Goal: Transaction & Acquisition: Purchase product/service

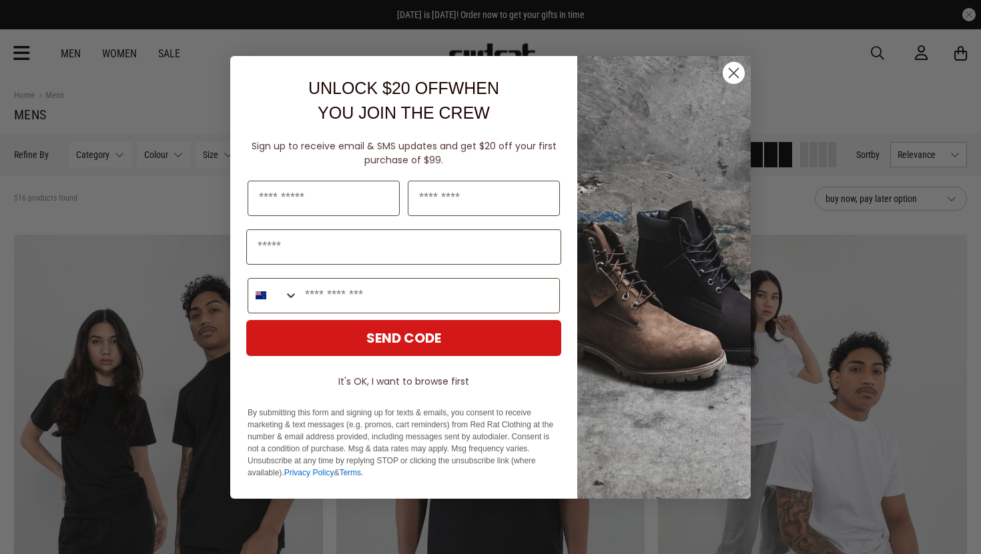
click at [732, 72] on icon "Close dialog" at bounding box center [733, 72] width 9 height 9
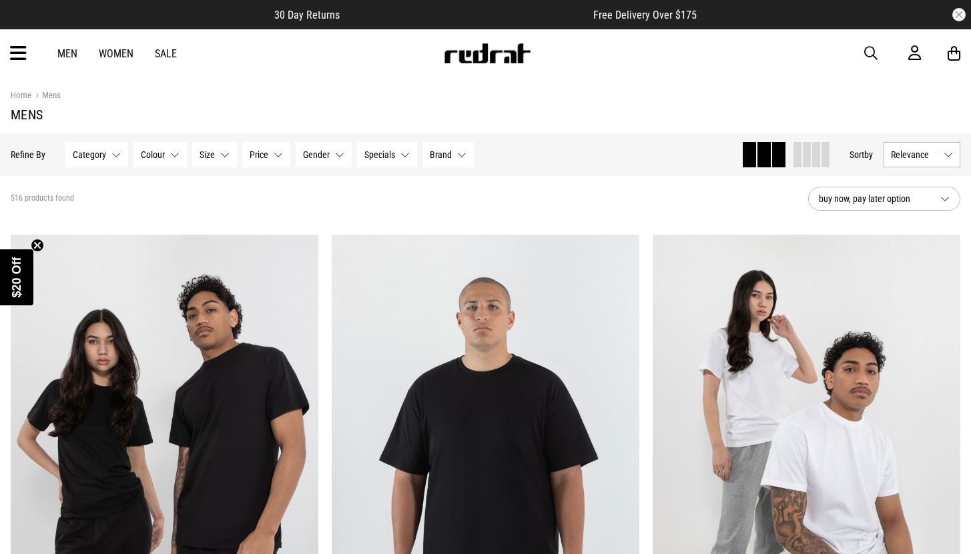
click at [67, 53] on link "Men" at bounding box center [67, 53] width 20 height 13
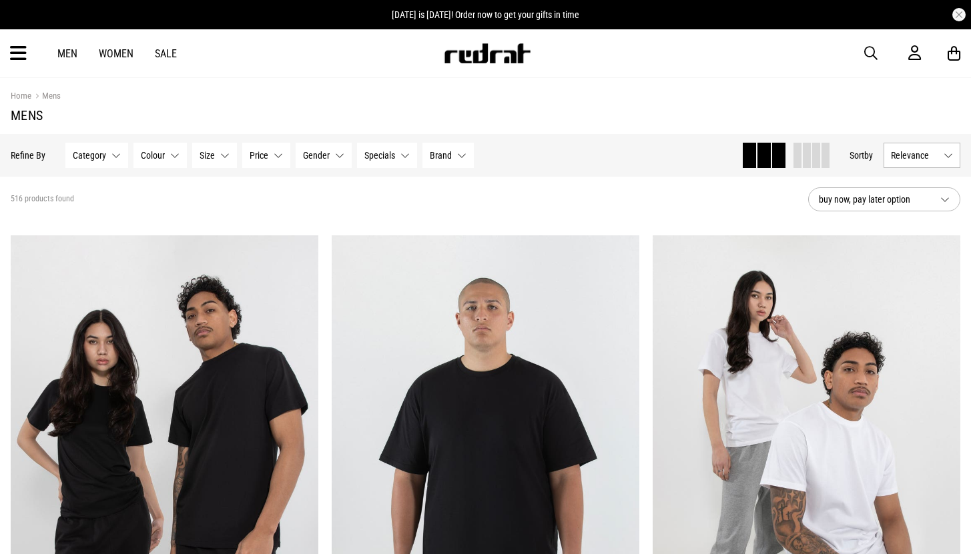
click at [67, 53] on link "Men" at bounding box center [67, 53] width 20 height 13
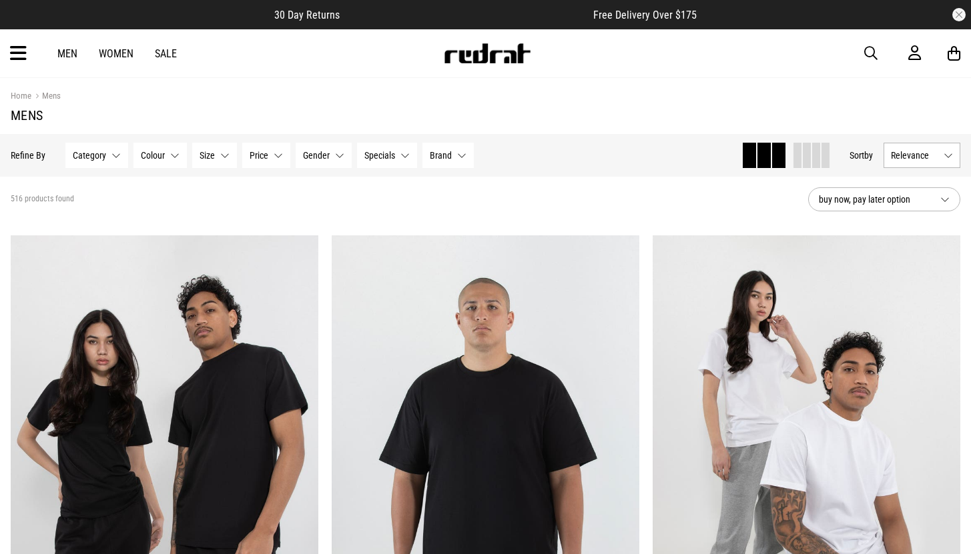
click at [112, 149] on button "Category None selected" at bounding box center [96, 155] width 63 height 25
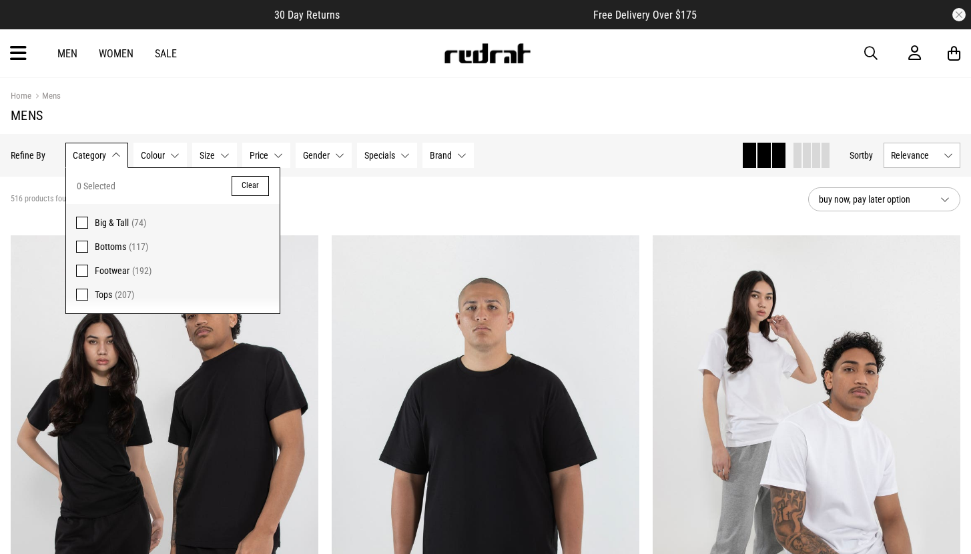
click at [81, 247] on span at bounding box center [82, 247] width 12 height 12
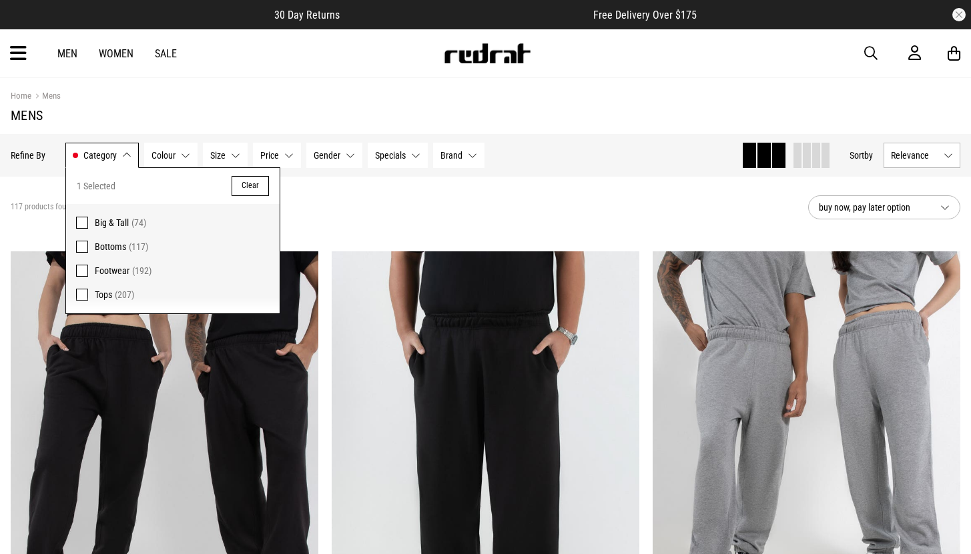
click at [383, 224] on div "117 products found Active Filters Bottoms Clear" at bounding box center [404, 207] width 786 height 40
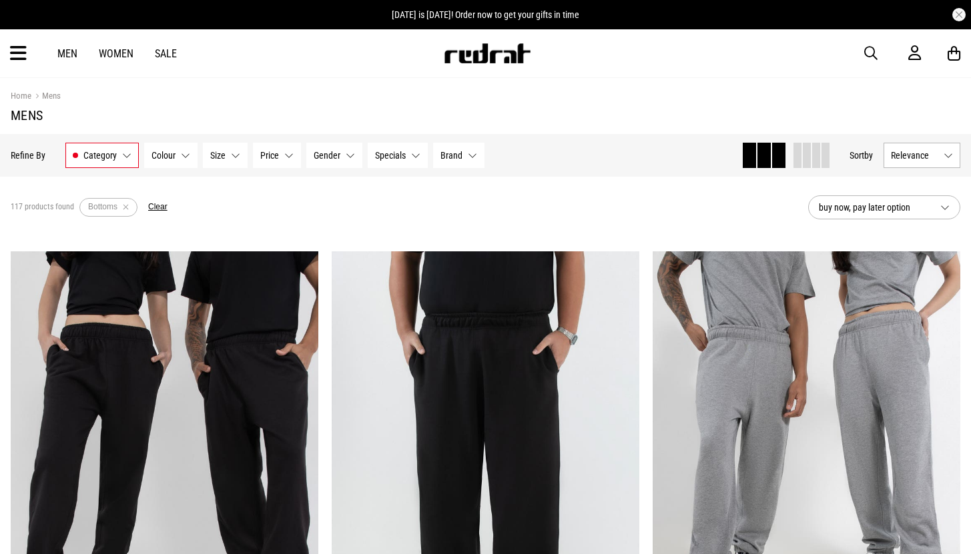
click at [469, 156] on button "Brand None selected" at bounding box center [458, 155] width 51 height 25
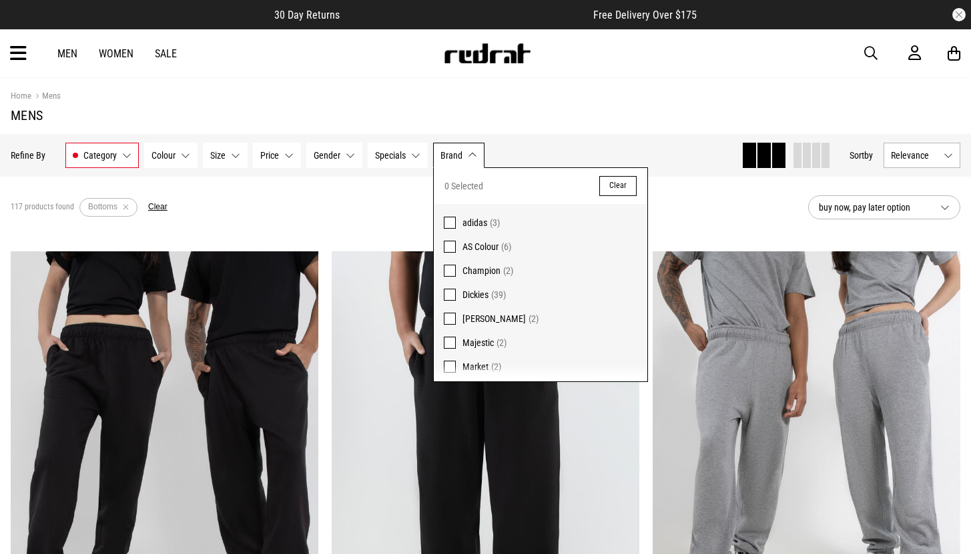
click at [451, 295] on span at bounding box center [450, 295] width 12 height 12
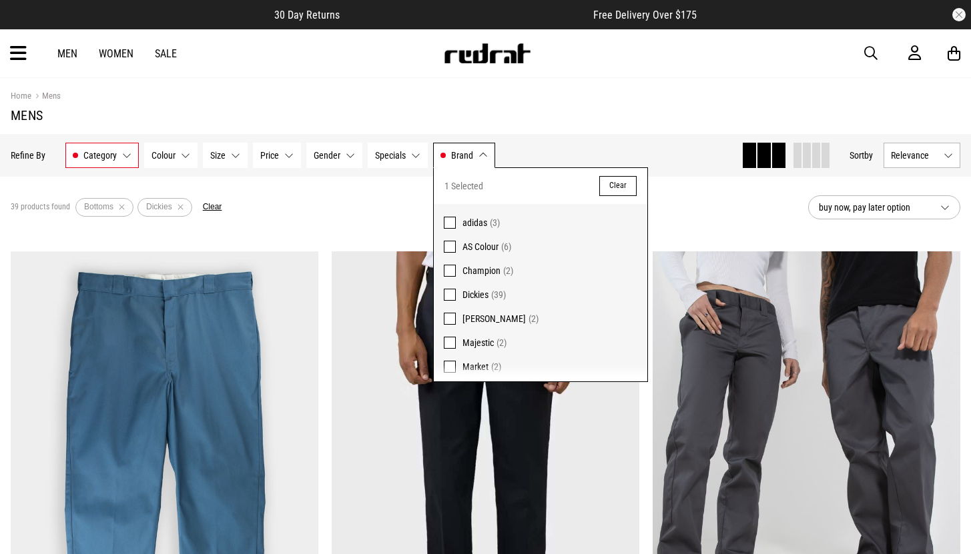
click at [758, 223] on div "39 products found Active Filters Bottoms Dickies Clear" at bounding box center [404, 207] width 786 height 40
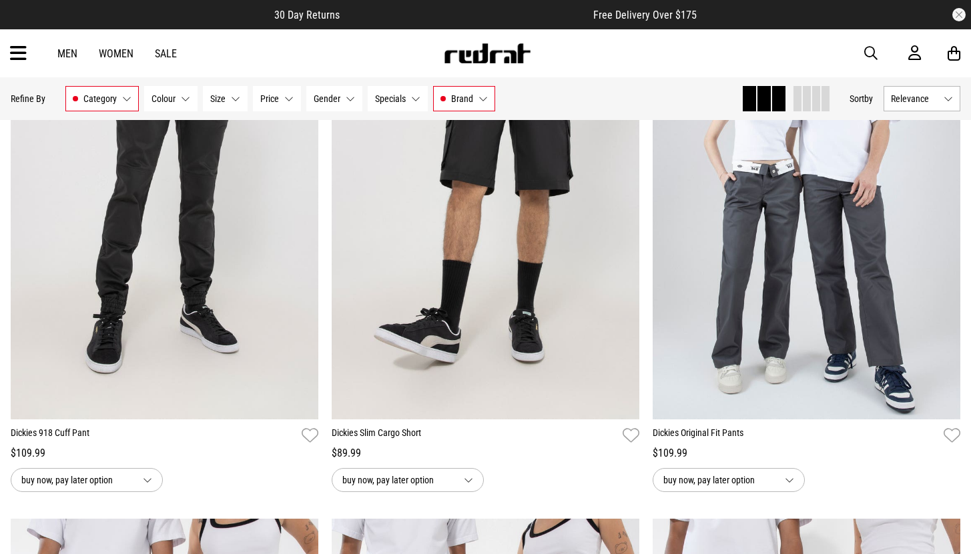
scroll to position [804, 0]
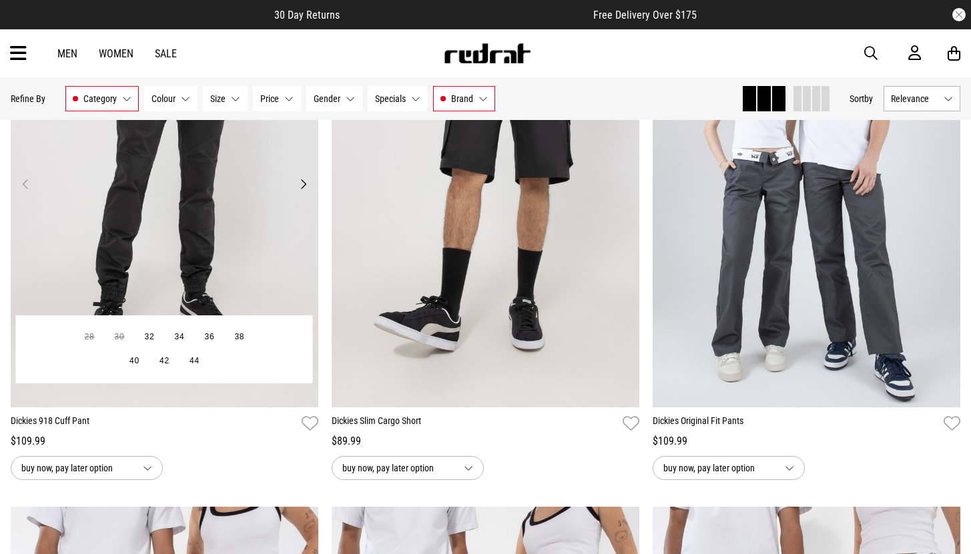
click at [225, 173] on img at bounding box center [165, 192] width 308 height 430
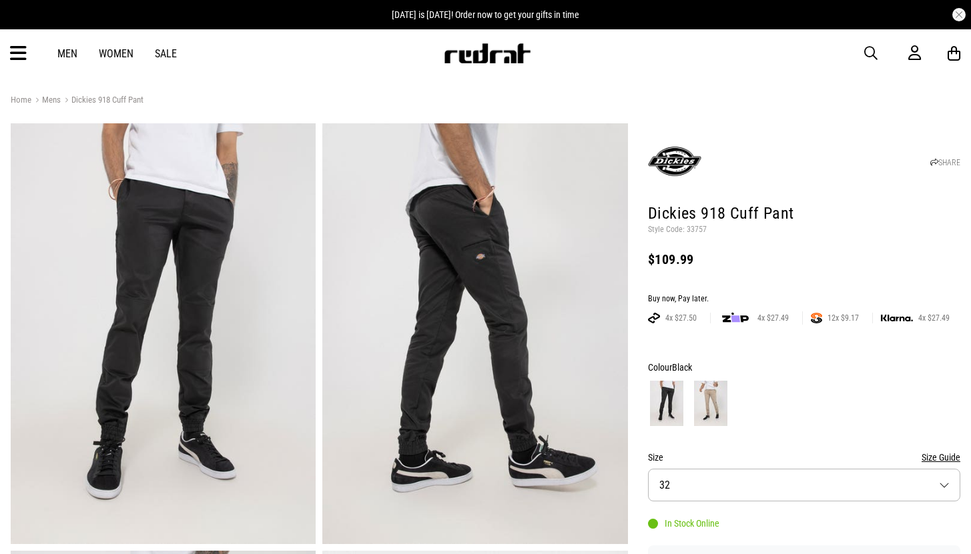
click at [866, 54] on span "button" at bounding box center [870, 53] width 13 height 16
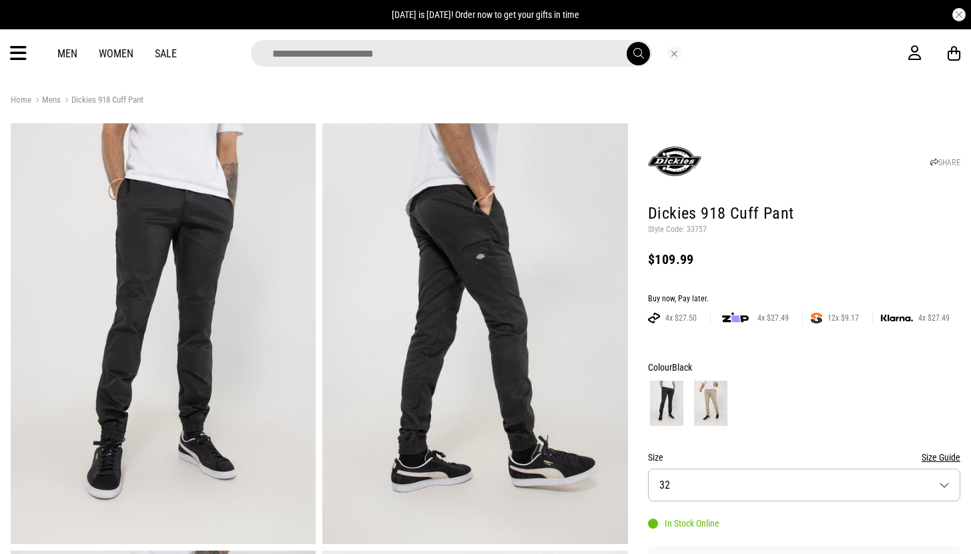
click at [383, 61] on input "search" at bounding box center [451, 53] width 401 height 27
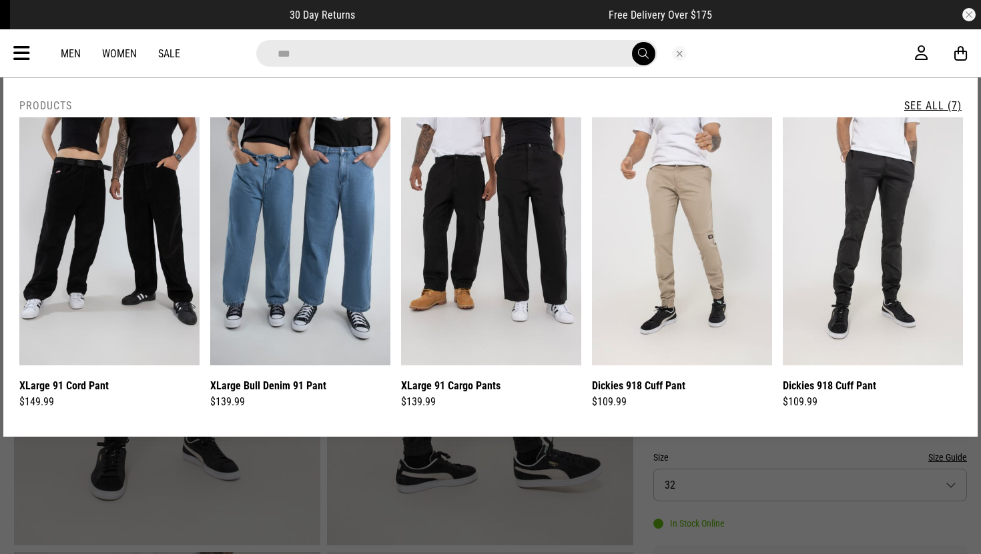
type input "***"
click at [632, 42] on button "submit" at bounding box center [643, 53] width 23 height 23
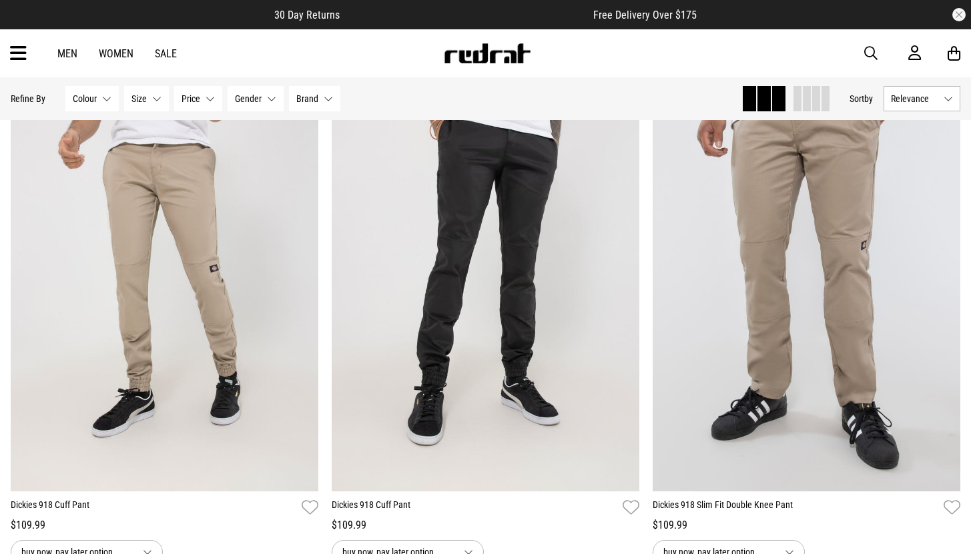
scroll to position [107, 0]
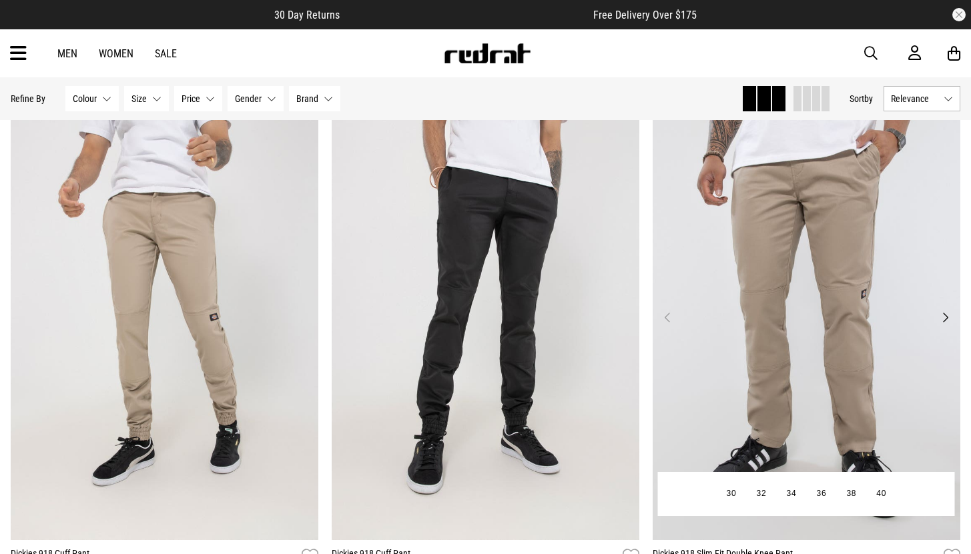
click at [830, 334] on img at bounding box center [806, 325] width 308 height 430
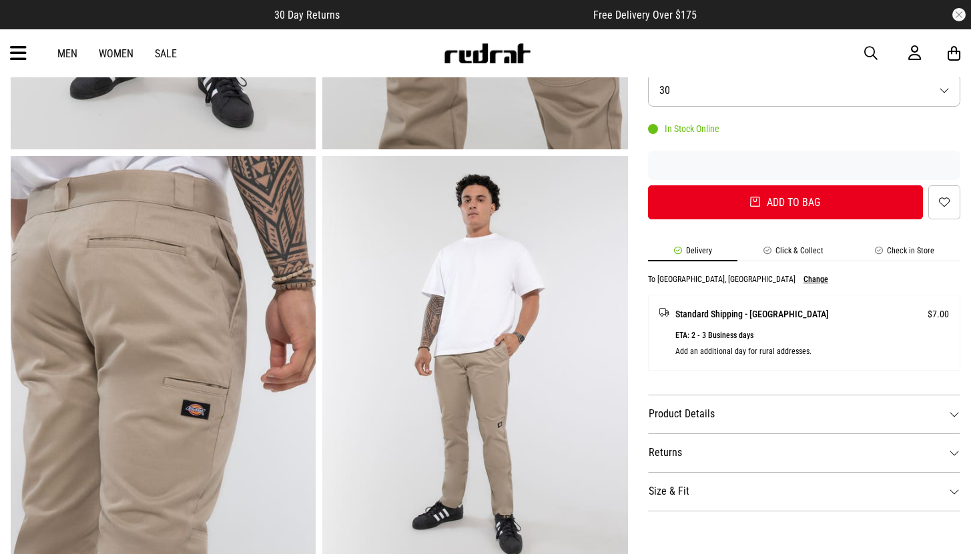
scroll to position [232, 0]
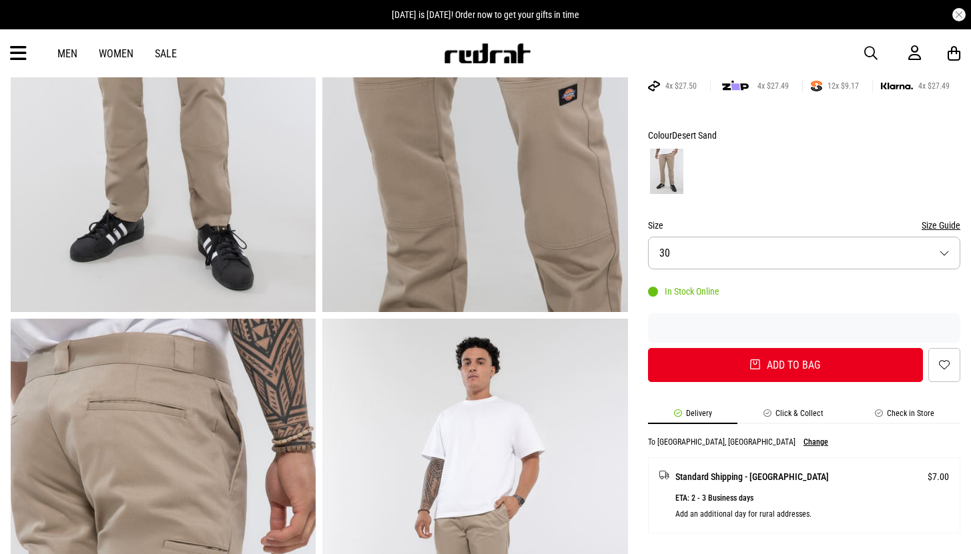
click at [946, 250] on button "Size 30" at bounding box center [804, 253] width 312 height 33
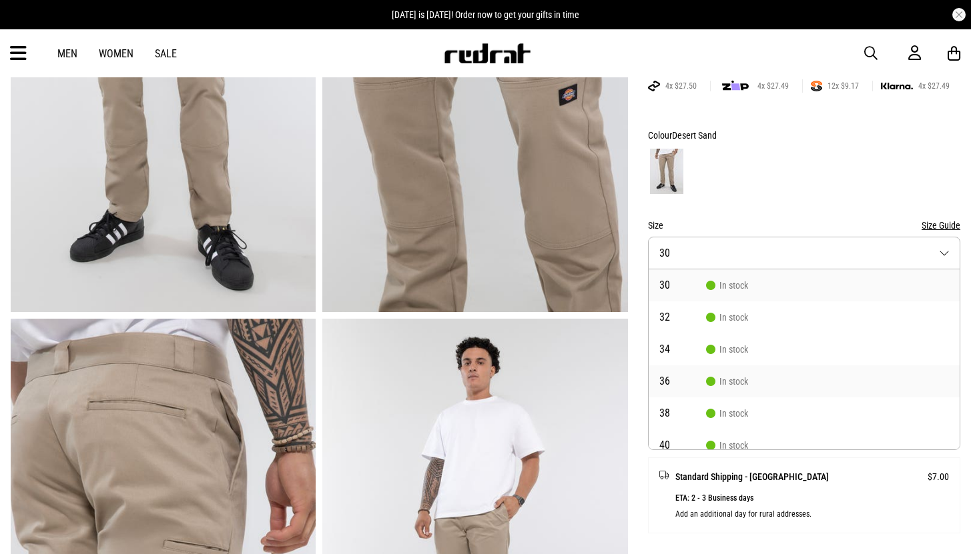
click at [751, 384] on li "36 In stock" at bounding box center [803, 382] width 311 height 32
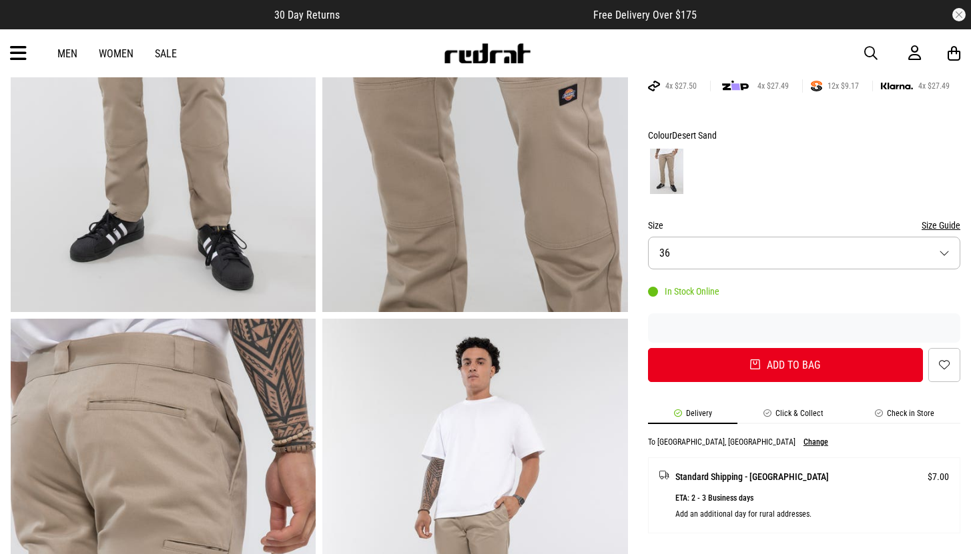
click at [67, 56] on link "Men" at bounding box center [67, 53] width 20 height 13
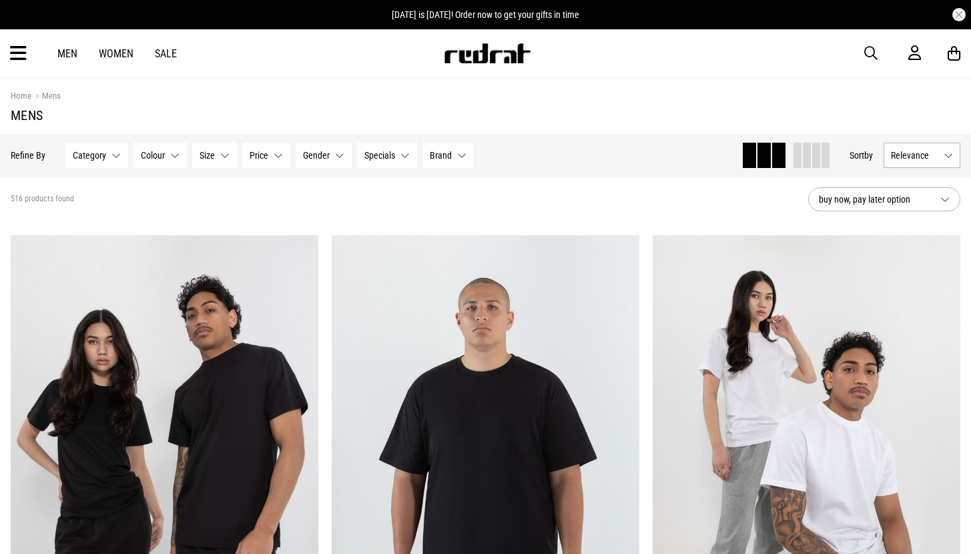
click at [115, 156] on button "Category None selected" at bounding box center [96, 155] width 63 height 25
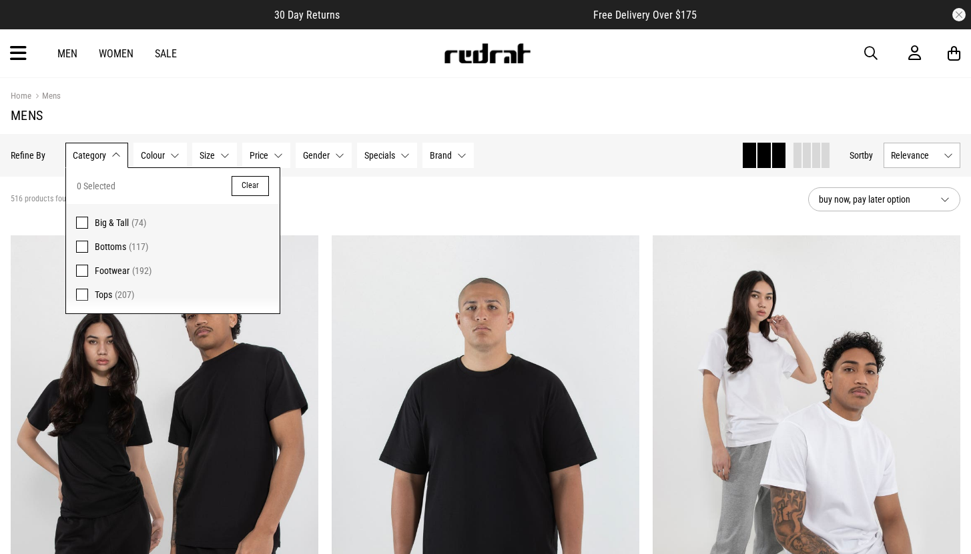
click at [83, 247] on span at bounding box center [82, 247] width 12 height 12
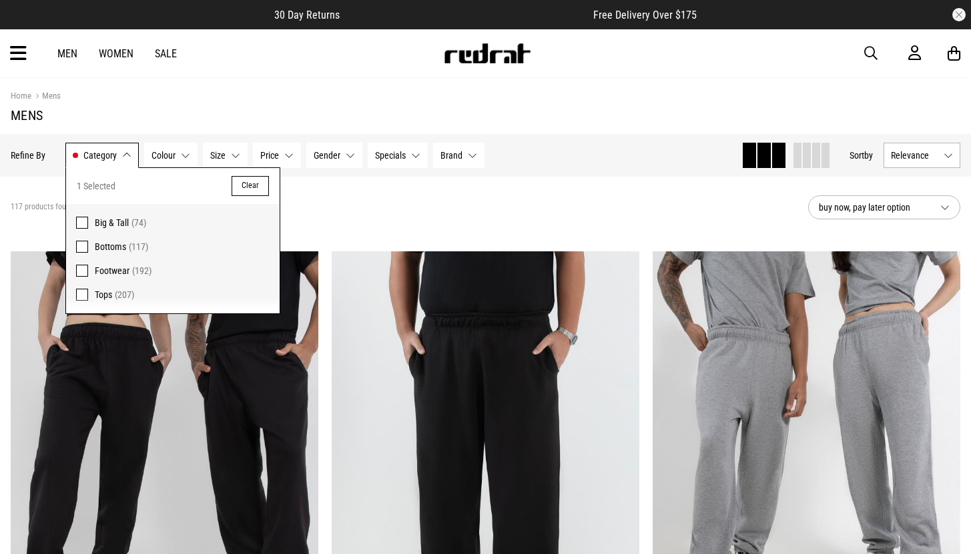
click at [398, 219] on div "117 products found Active Filters Bottoms Clear" at bounding box center [404, 207] width 786 height 40
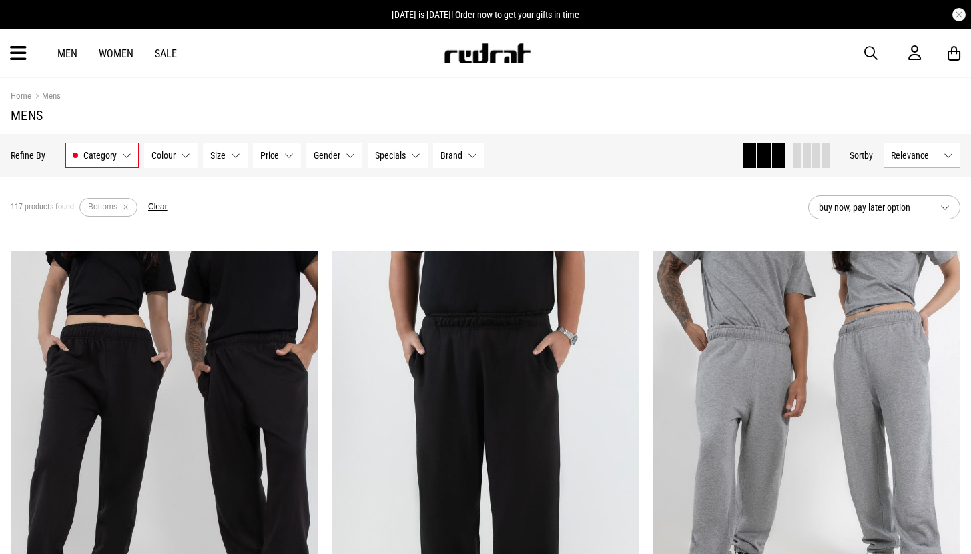
click at [474, 156] on button "Brand None selected" at bounding box center [458, 155] width 51 height 25
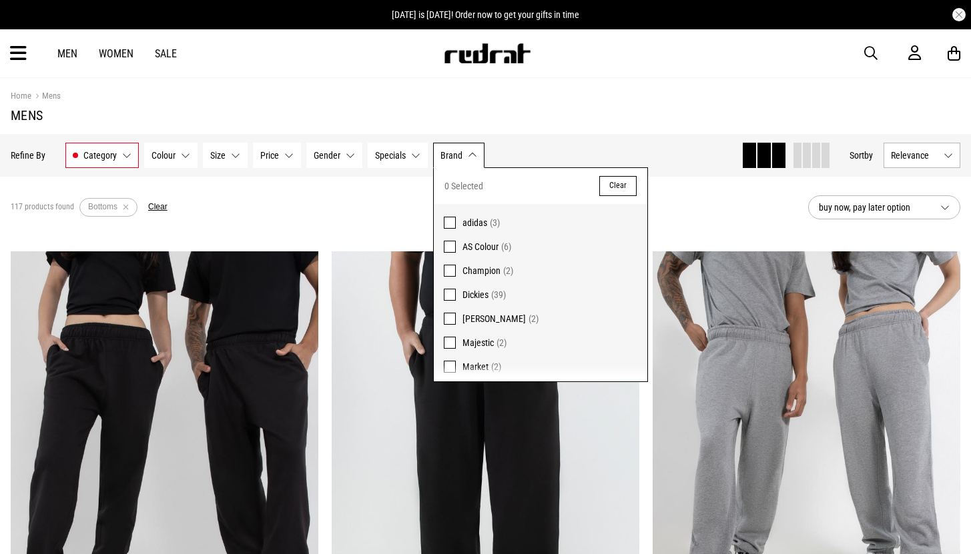
click at [455, 292] on label "Dickies (39)" at bounding box center [540, 295] width 213 height 24
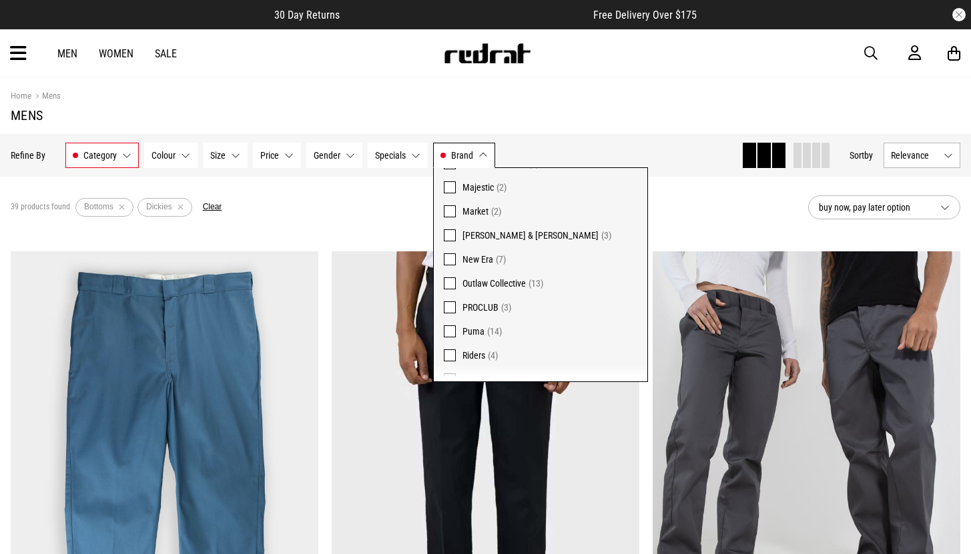
scroll to position [219, 0]
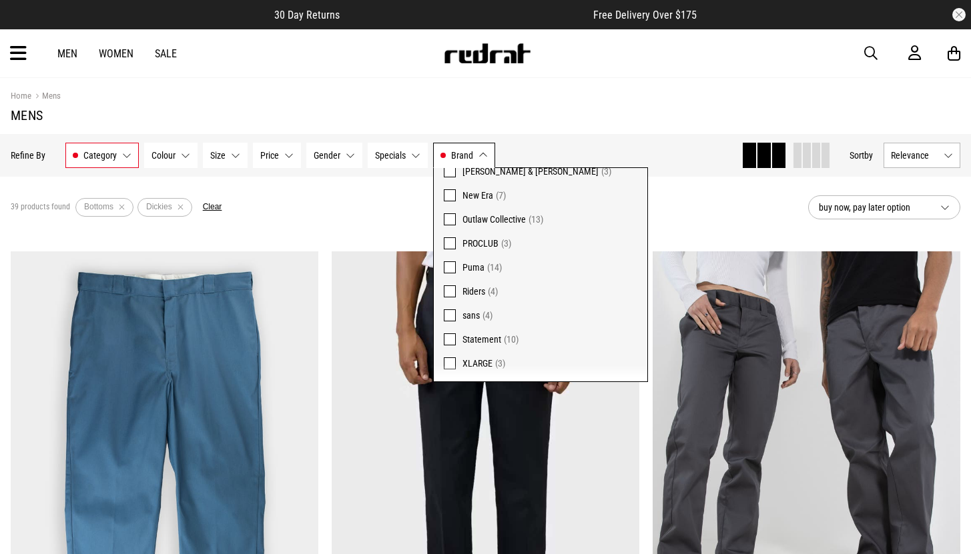
click at [670, 206] on div "39 products found Active Filters Bottoms Dickies Clear" at bounding box center [404, 207] width 786 height 40
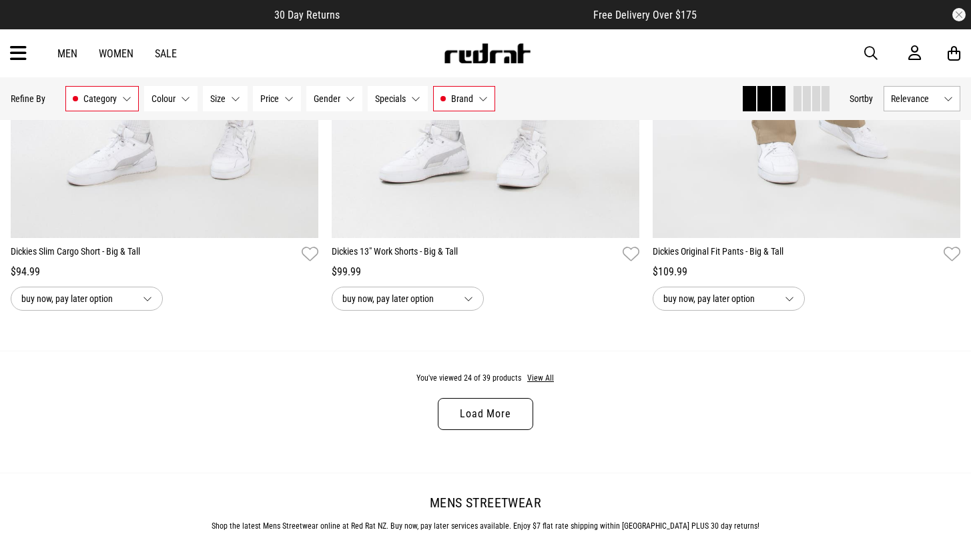
scroll to position [4159, 0]
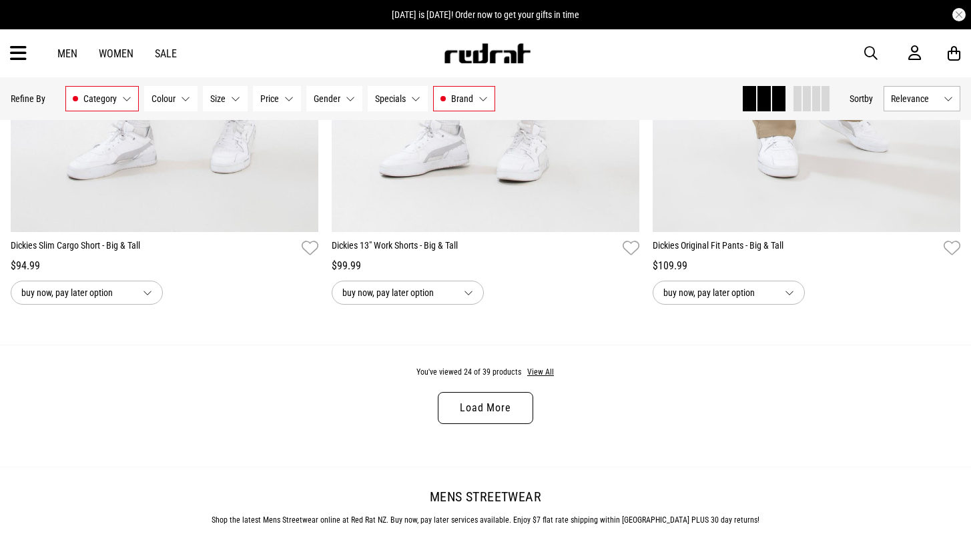
click at [494, 412] on link "Load More" at bounding box center [485, 408] width 95 height 32
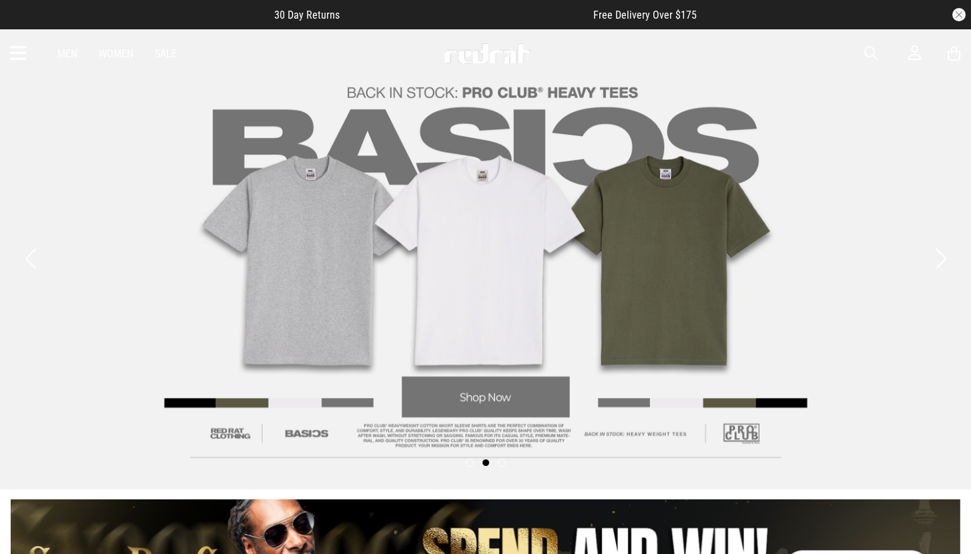
click at [71, 56] on link "Men" at bounding box center [67, 53] width 20 height 13
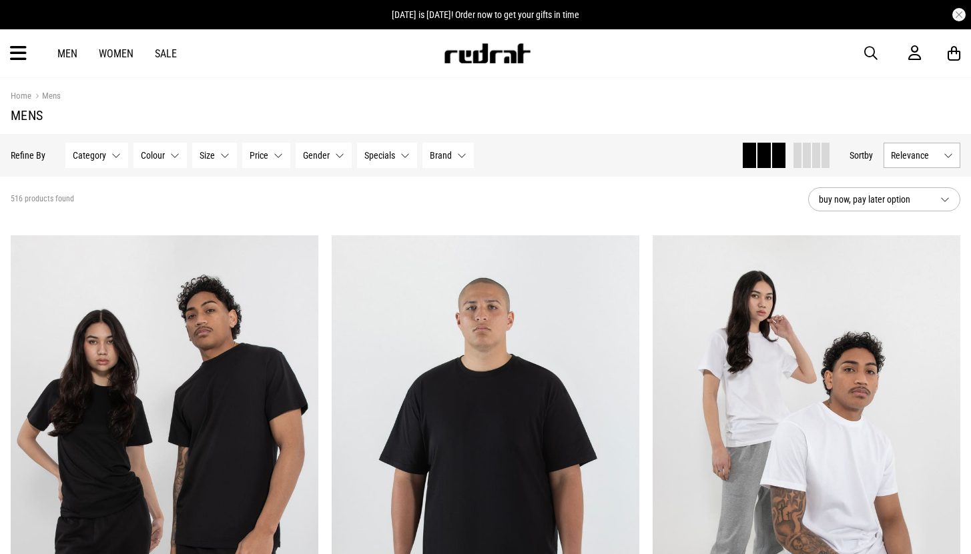
click at [21, 55] on icon at bounding box center [18, 54] width 17 height 22
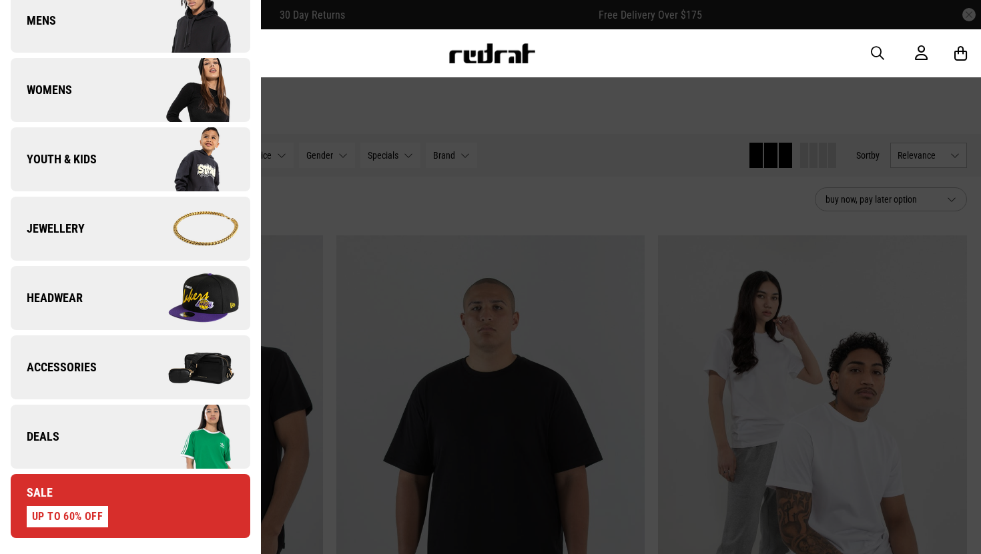
scroll to position [277, 0]
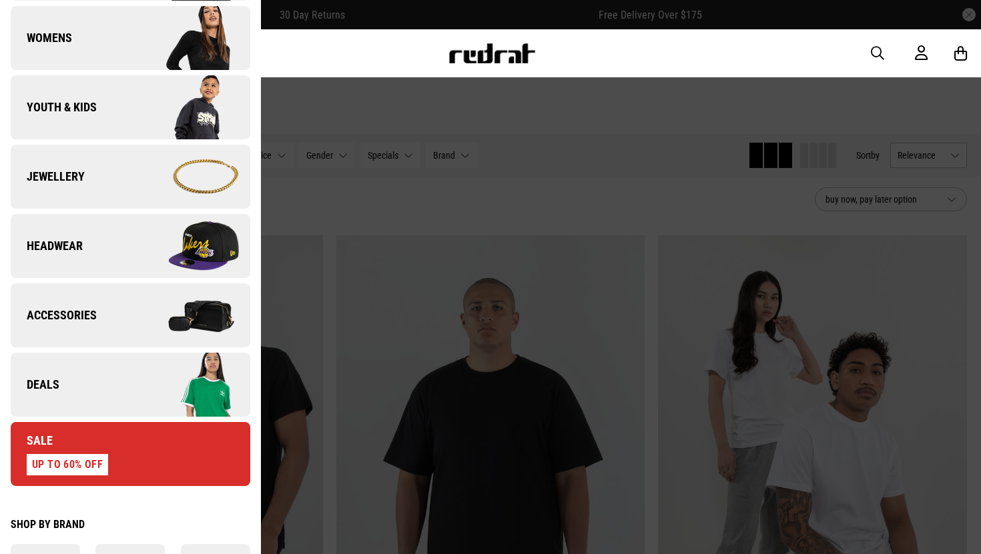
click at [35, 247] on span "Headwear" at bounding box center [47, 246] width 72 height 16
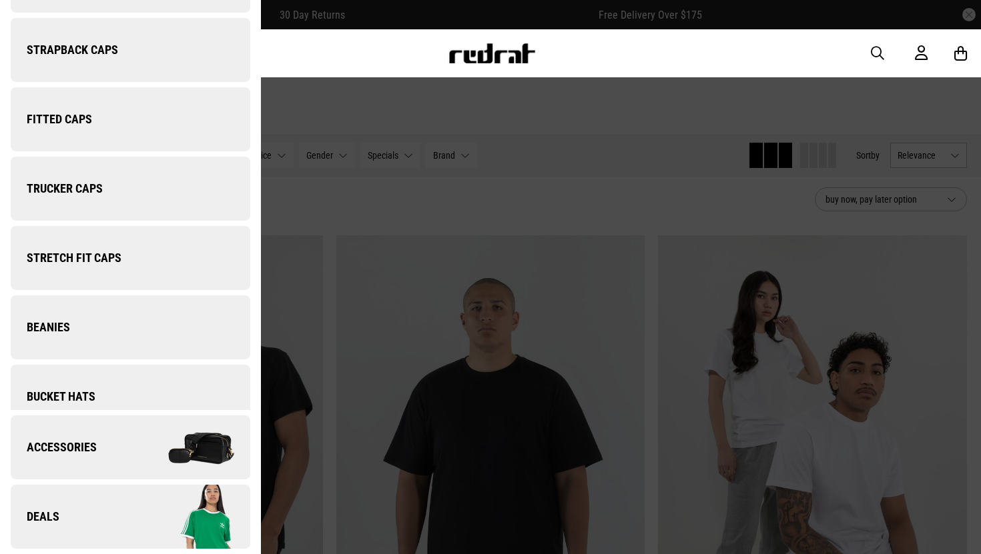
scroll to position [0, 0]
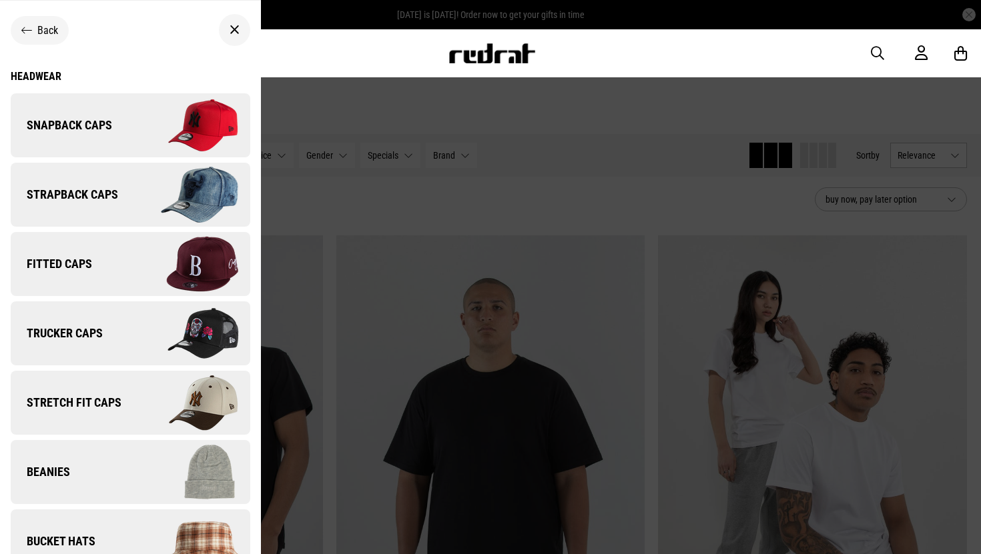
click at [71, 265] on span "Fitted Caps" at bounding box center [51, 264] width 81 height 16
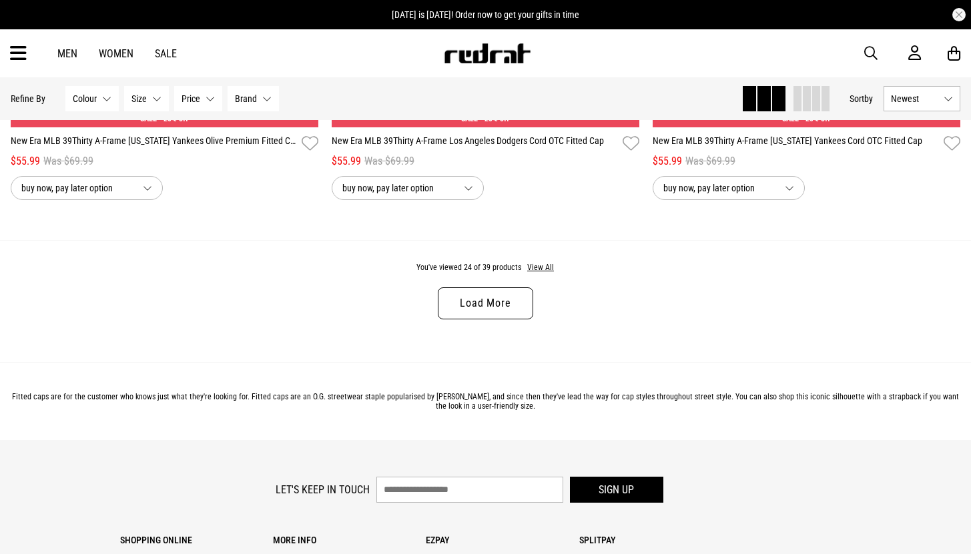
scroll to position [4263, 0]
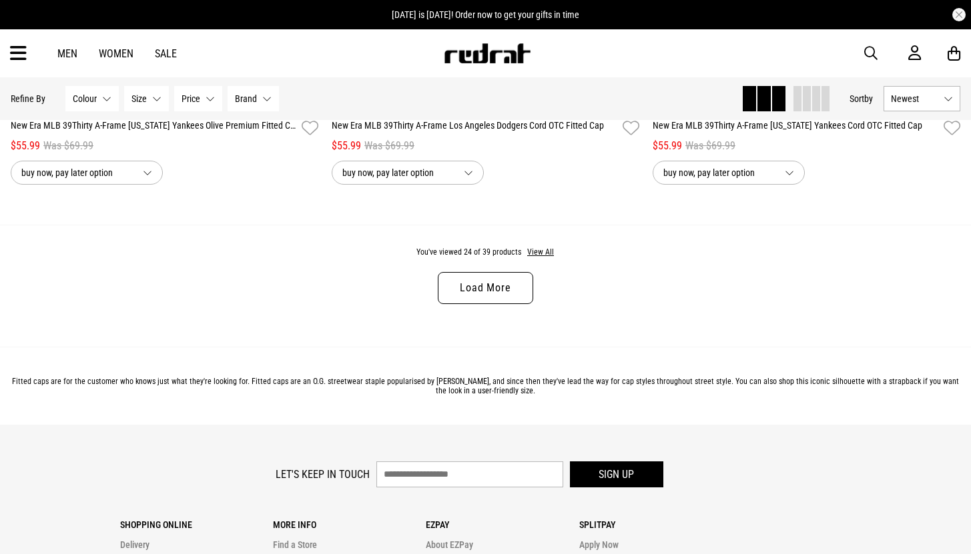
click at [496, 297] on link "Load More" at bounding box center [485, 288] width 95 height 32
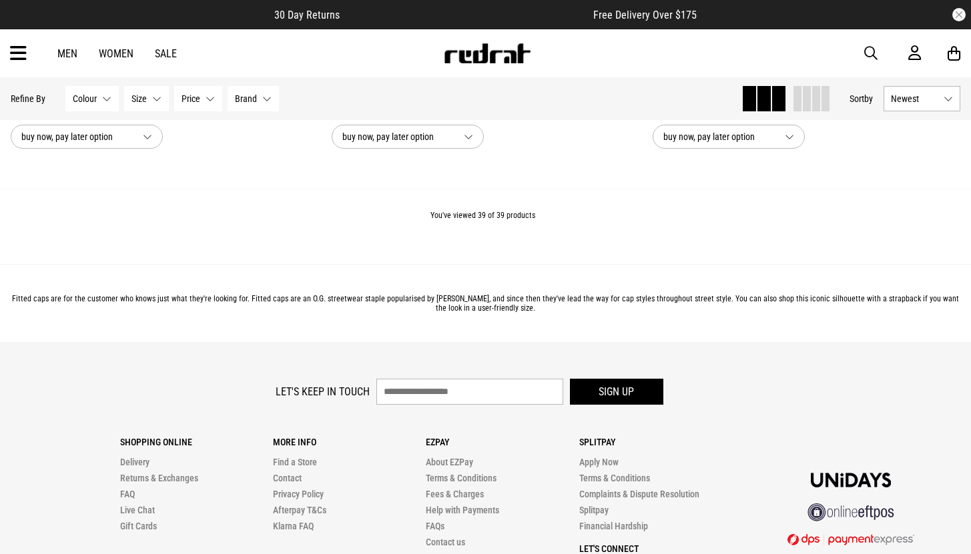
scroll to position [6408, 0]
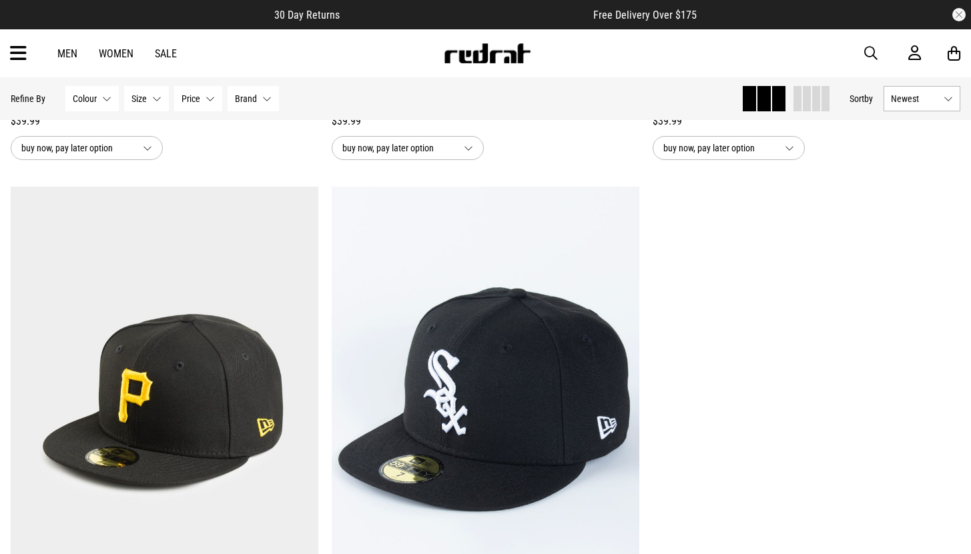
drag, startPoint x: 980, startPoint y: 246, endPoint x: 846, endPoint y: 183, distance: 148.0
